Goal: Task Accomplishment & Management: Complete application form

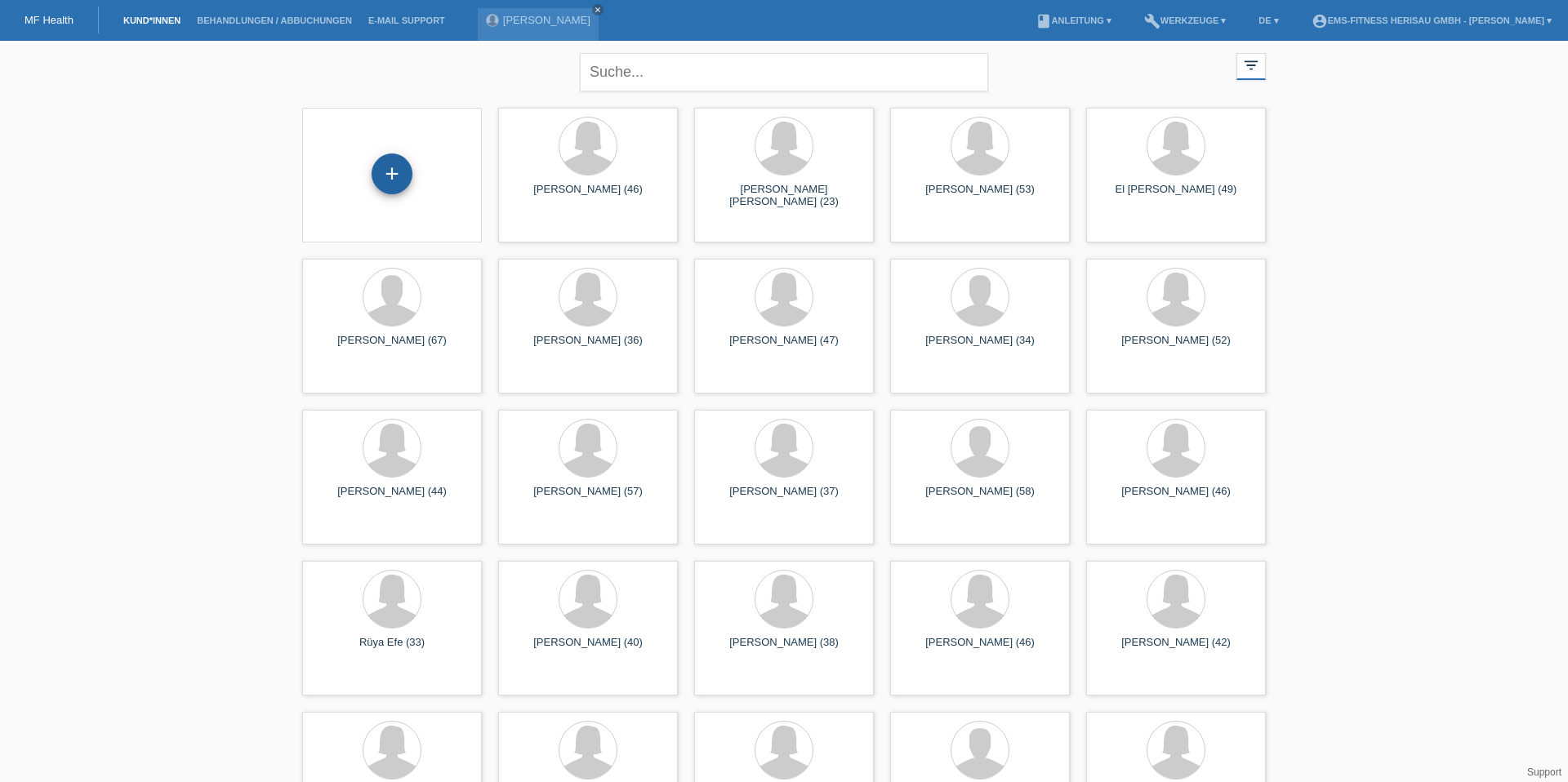
click at [390, 184] on div "+" at bounding box center [391, 173] width 41 height 41
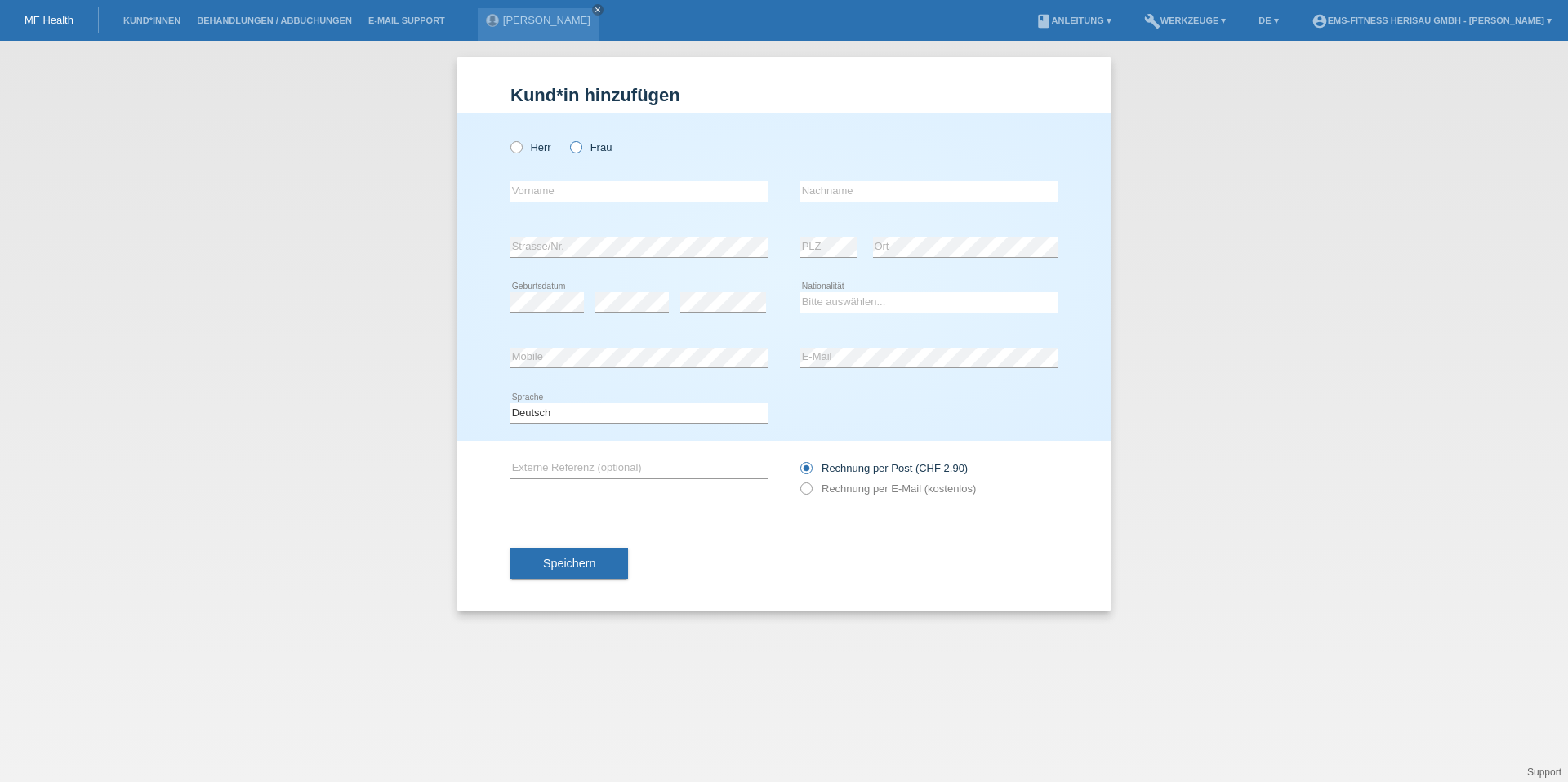
click at [597, 150] on label "Frau" at bounding box center [591, 148] width 41 height 12
click at [580, 150] on input "Frau" at bounding box center [575, 147] width 10 height 10
radio input "true"
click at [583, 184] on input "text" at bounding box center [639, 192] width 257 height 21
type input "Michelle"
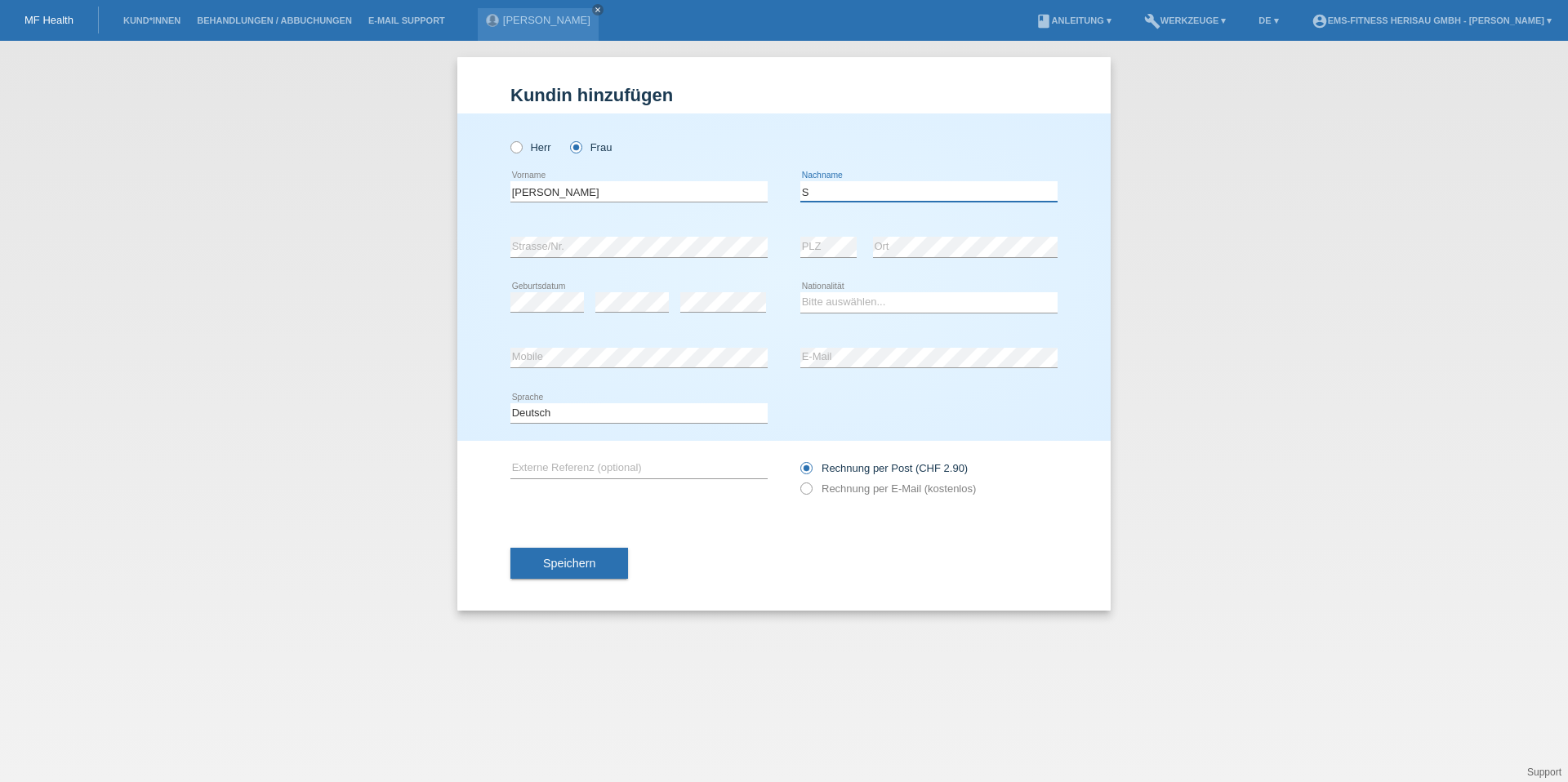
type input "Schütz"
select select "CH"
click at [568, 566] on span "Speichern" at bounding box center [569, 563] width 53 height 13
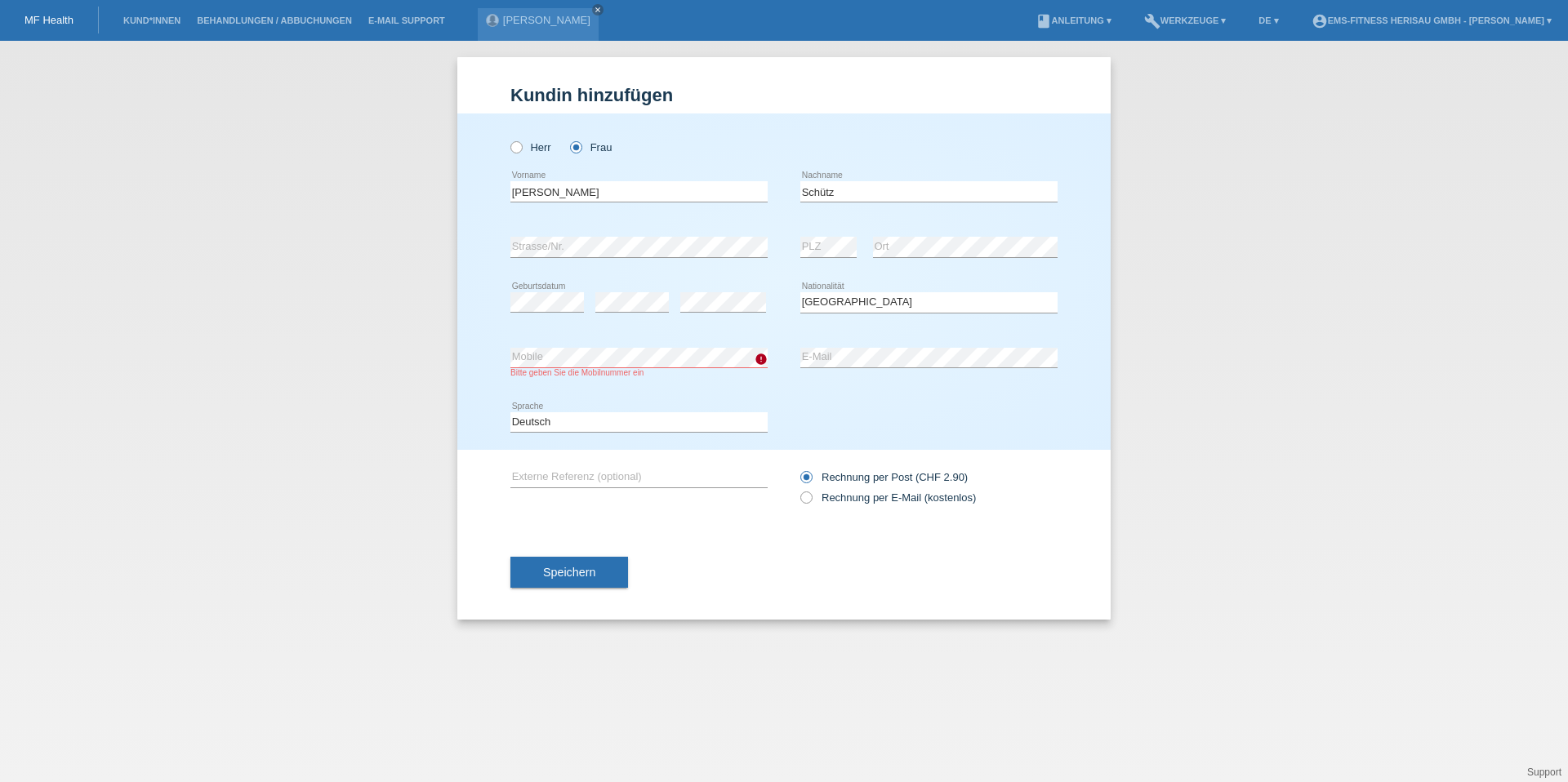
click at [571, 573] on span "Speichern" at bounding box center [569, 571] width 53 height 13
click at [556, 558] on button "Speichern" at bounding box center [569, 572] width 117 height 31
click at [558, 565] on button "Speichern" at bounding box center [569, 572] width 117 height 31
click at [577, 582] on button "Speichern" at bounding box center [569, 572] width 117 height 31
click at [584, 570] on span "Speichern" at bounding box center [569, 571] width 53 height 13
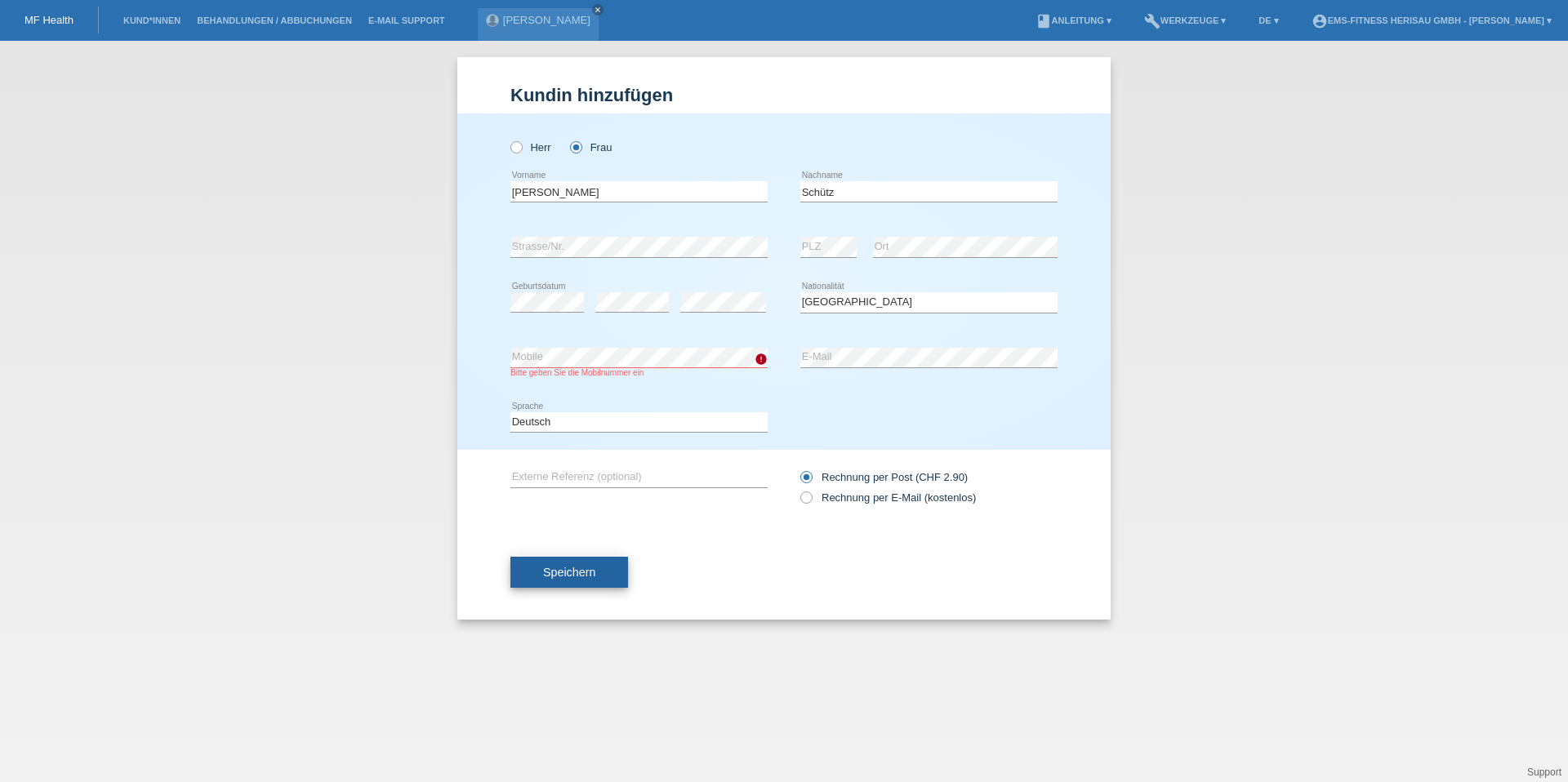
click at [580, 562] on button "Speichern" at bounding box center [569, 572] width 117 height 31
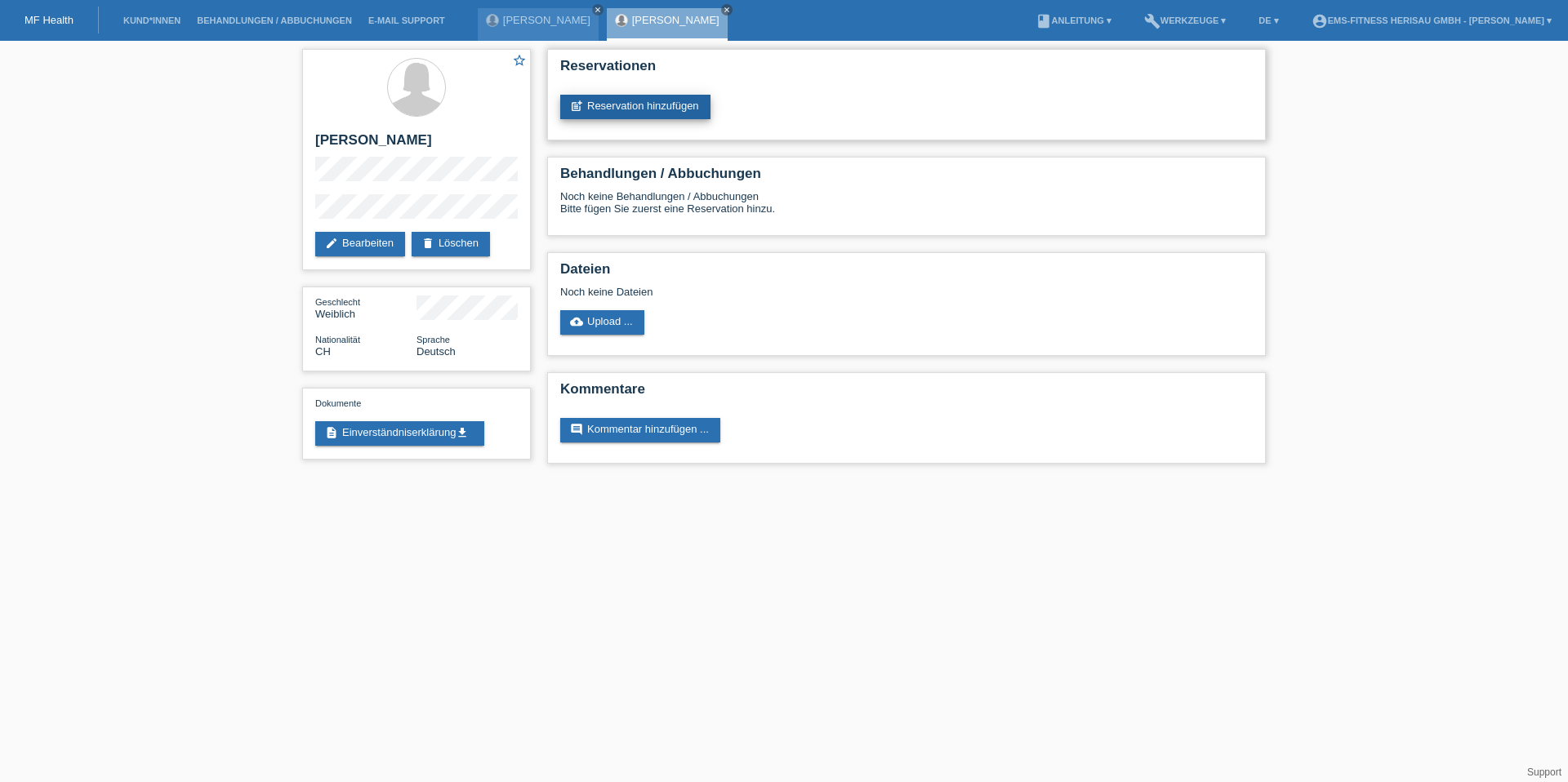
click at [670, 112] on link "post_add Reservation hinzufügen" at bounding box center [635, 107] width 150 height 24
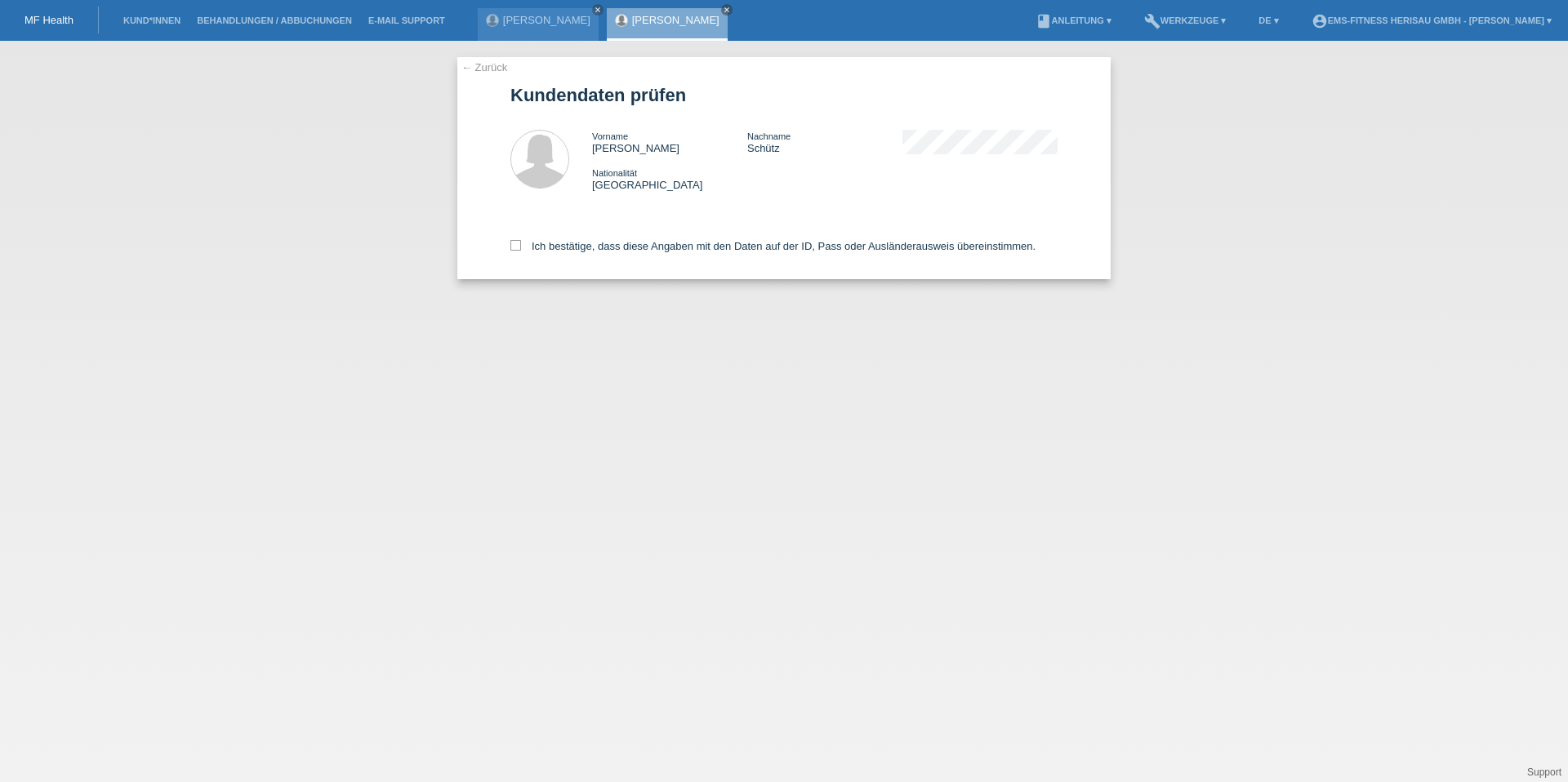
click at [609, 252] on div "Ich bestätige, dass diese Angaben mit den Daten auf der ID, Pass oder Ausländer…" at bounding box center [784, 243] width 547 height 72
click at [610, 247] on label "Ich bestätige, dass diese Angaben mit den Daten auf der ID, Pass oder Ausländer…" at bounding box center [773, 246] width 525 height 12
click at [521, 247] on input "Ich bestätige, dass diese Angaben mit den Daten auf der ID, Pass oder Ausländer…" at bounding box center [515, 245] width 10 height 10
checkbox input "true"
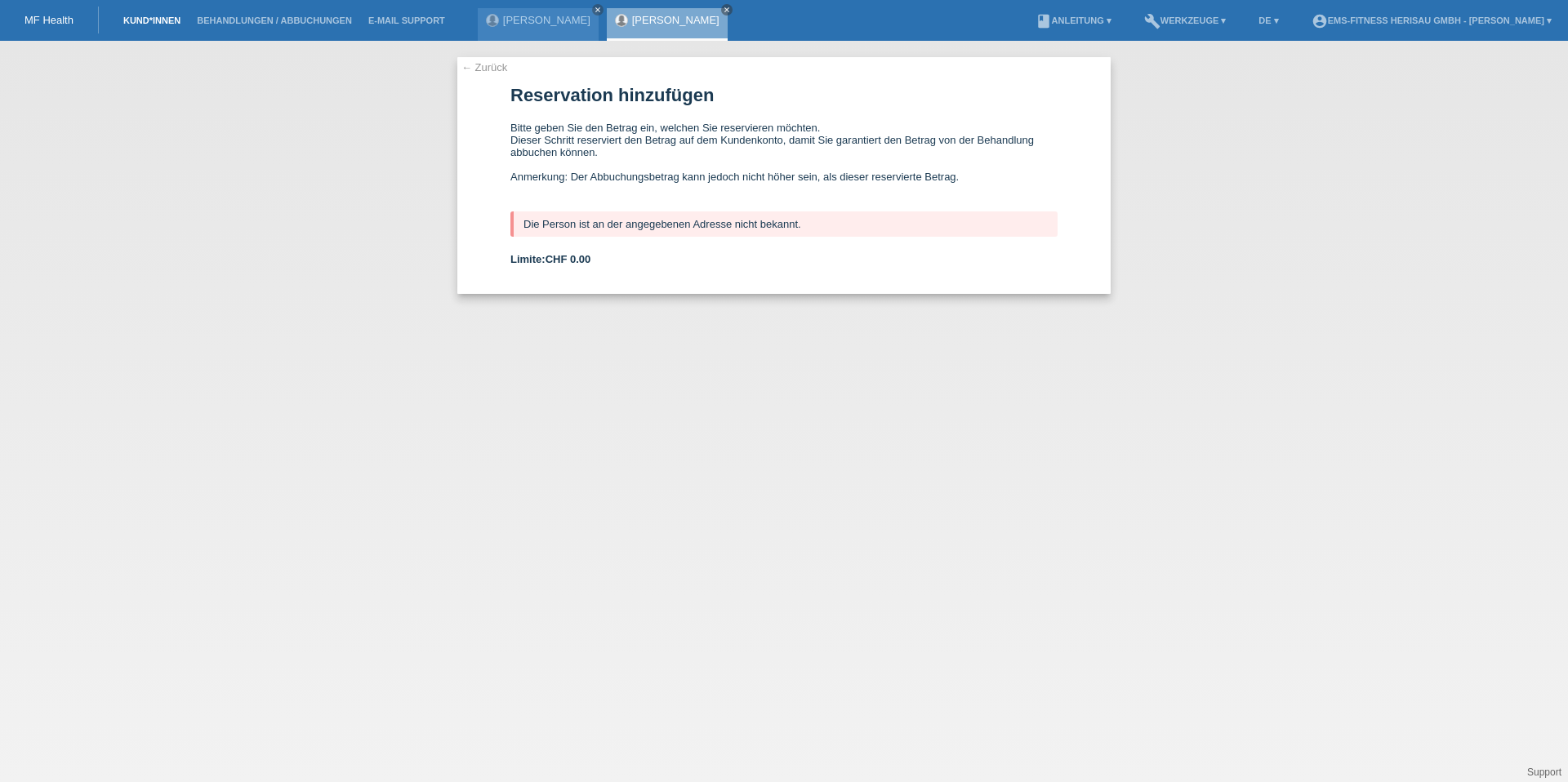
click at [134, 20] on link "Kund*innen" at bounding box center [151, 20] width 73 height 9
